Goal: Task Accomplishment & Management: Manage account settings

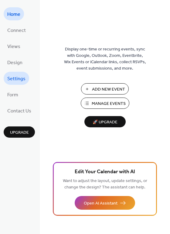
click at [18, 82] on span "Settings" at bounding box center [16, 78] width 18 height 9
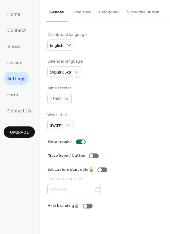
click at [81, 8] on button "Time zone" at bounding box center [81, 11] width 27 height 22
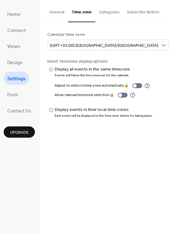
click at [112, 8] on button "Categories" at bounding box center [109, 11] width 28 height 22
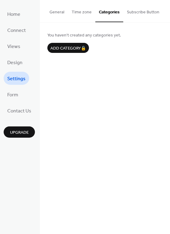
click at [52, 11] on button "General" at bounding box center [57, 11] width 22 height 22
